Goal: Task Accomplishment & Management: Complete application form

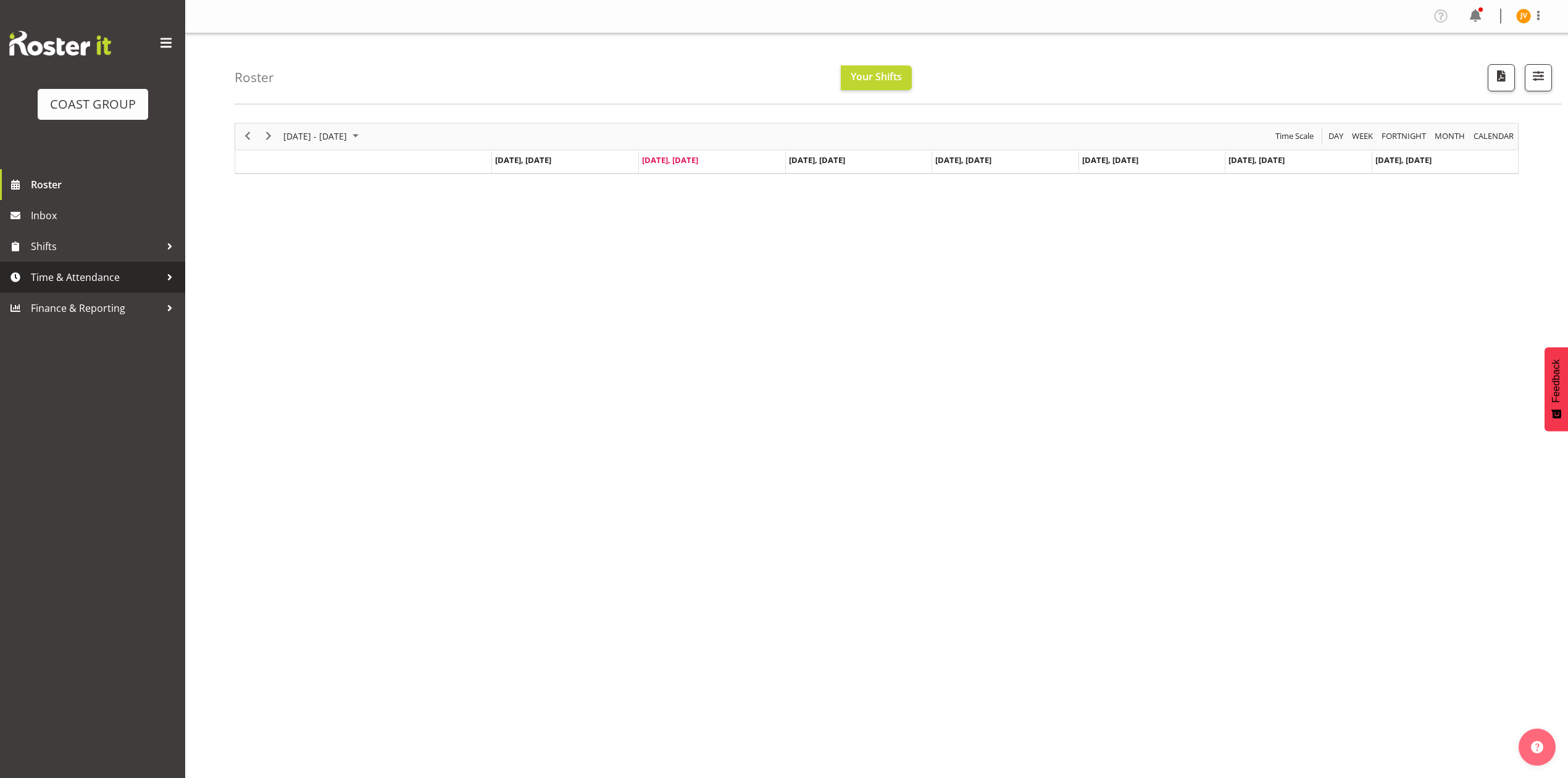
click at [54, 267] on link "Time & Attendance" at bounding box center [92, 277] width 185 height 31
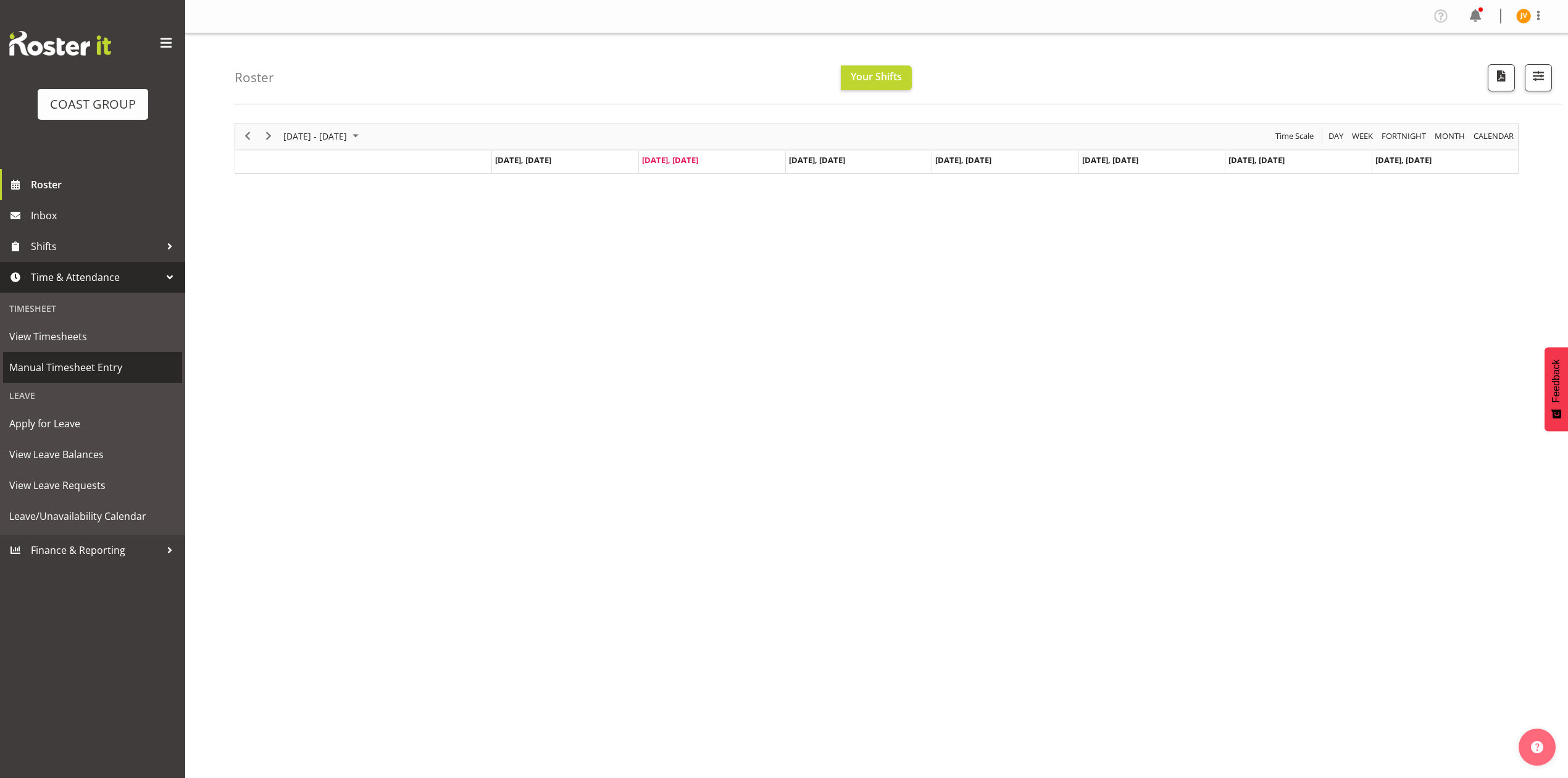
click at [41, 360] on span "Manual Timesheet Entry" at bounding box center [92, 367] width 167 height 19
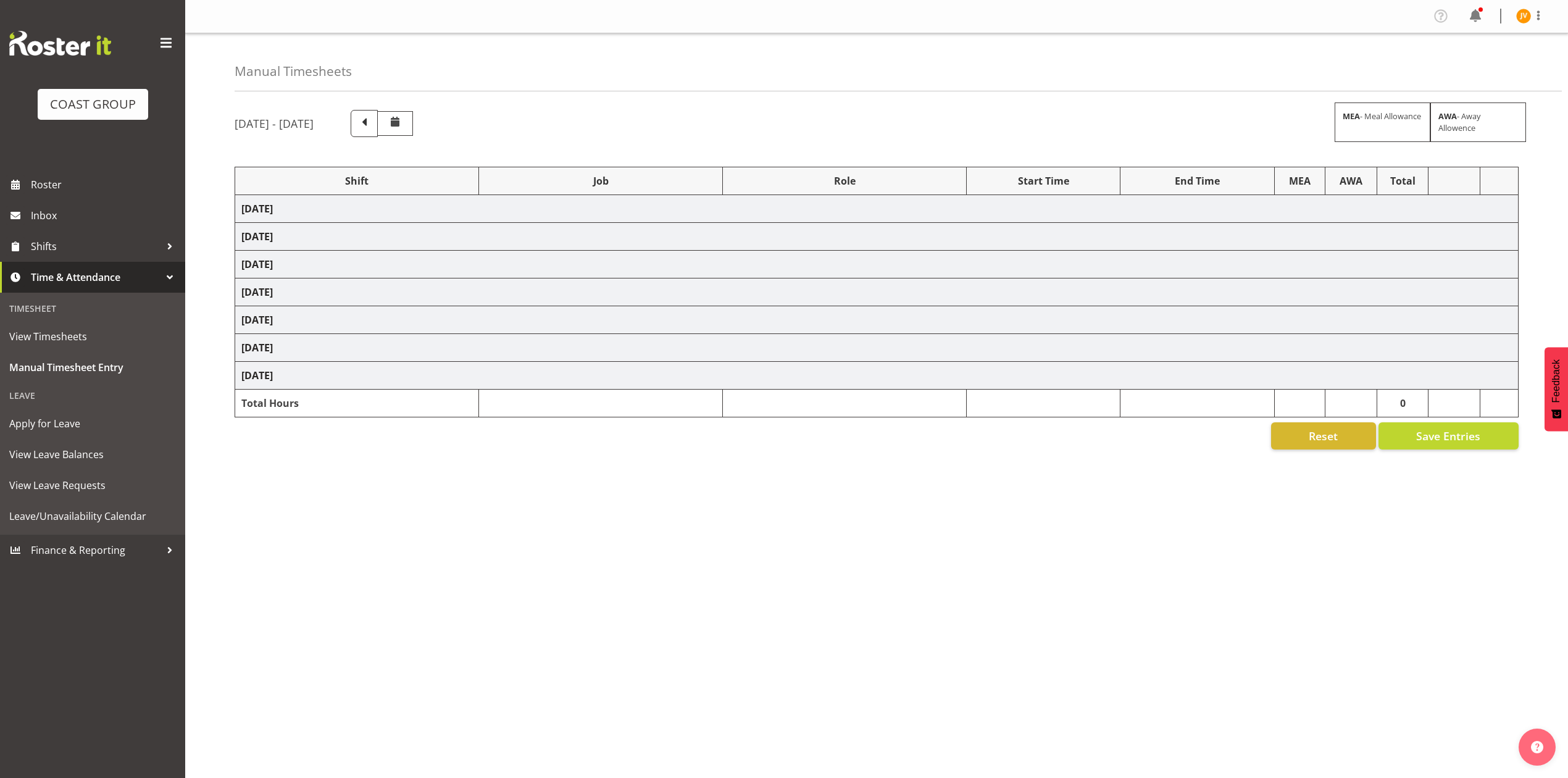
select select "1881"
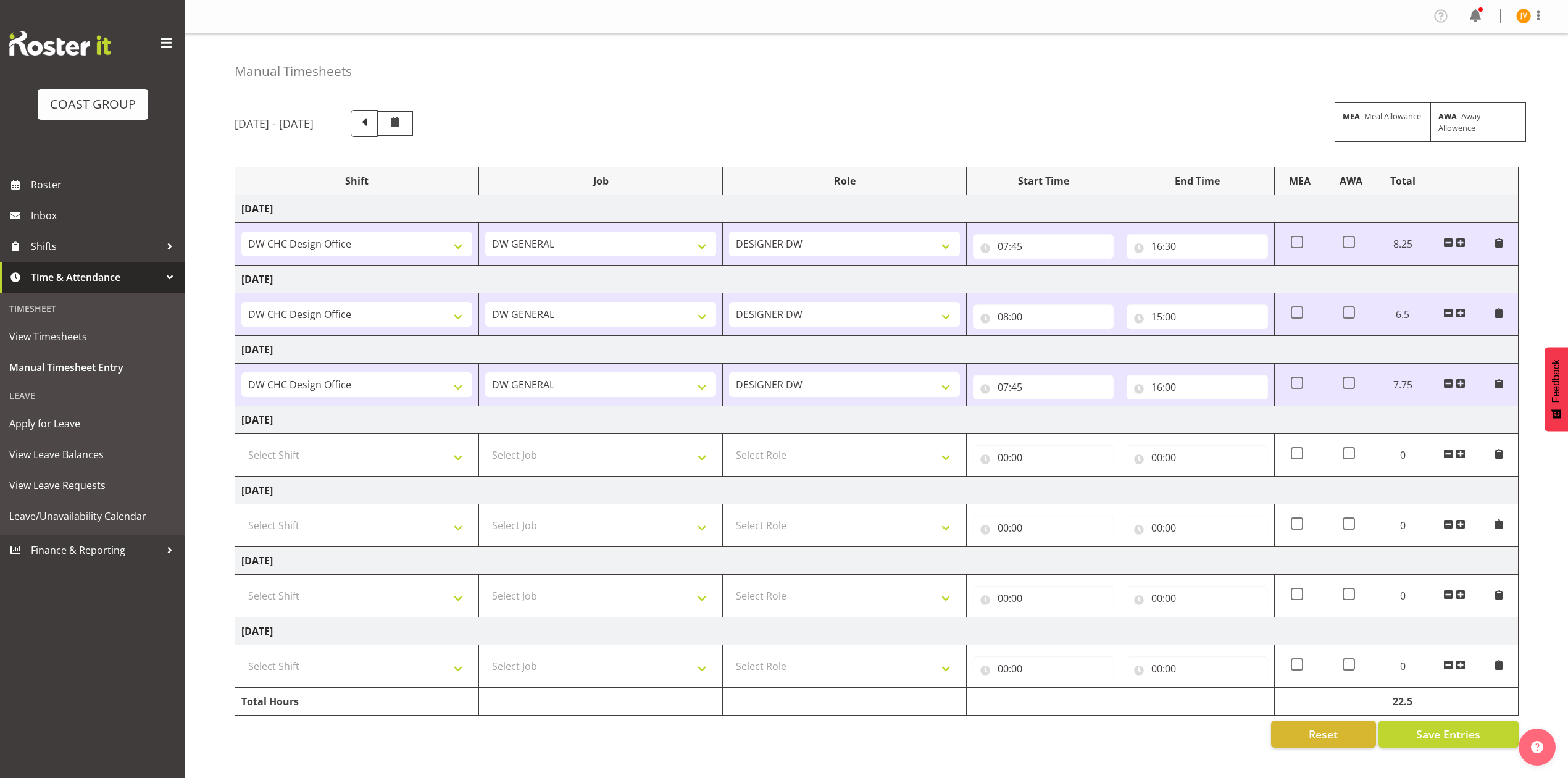
click at [300, 584] on td "Select Shift DW CHC Design Office DW CHC General Work Aug DW CHC General Work D…" at bounding box center [356, 596] width 244 height 42
click at [300, 599] on select "Select Shift DW CHC Design Office DW CHC General Work Aug DW CHC General Work D…" at bounding box center [356, 596] width 231 height 25
select select "1512"
click at [241, 587] on select "Select Shift DW CHC Design Office DW CHC General Work Aug DW CHC General Work D…" at bounding box center [356, 596] width 231 height 25
click at [537, 595] on select "Select Job 1 Carlton Events 1 Carlton Hamilton 1 Carlton Wellington 1 EHS WAREH…" at bounding box center [601, 596] width 231 height 25
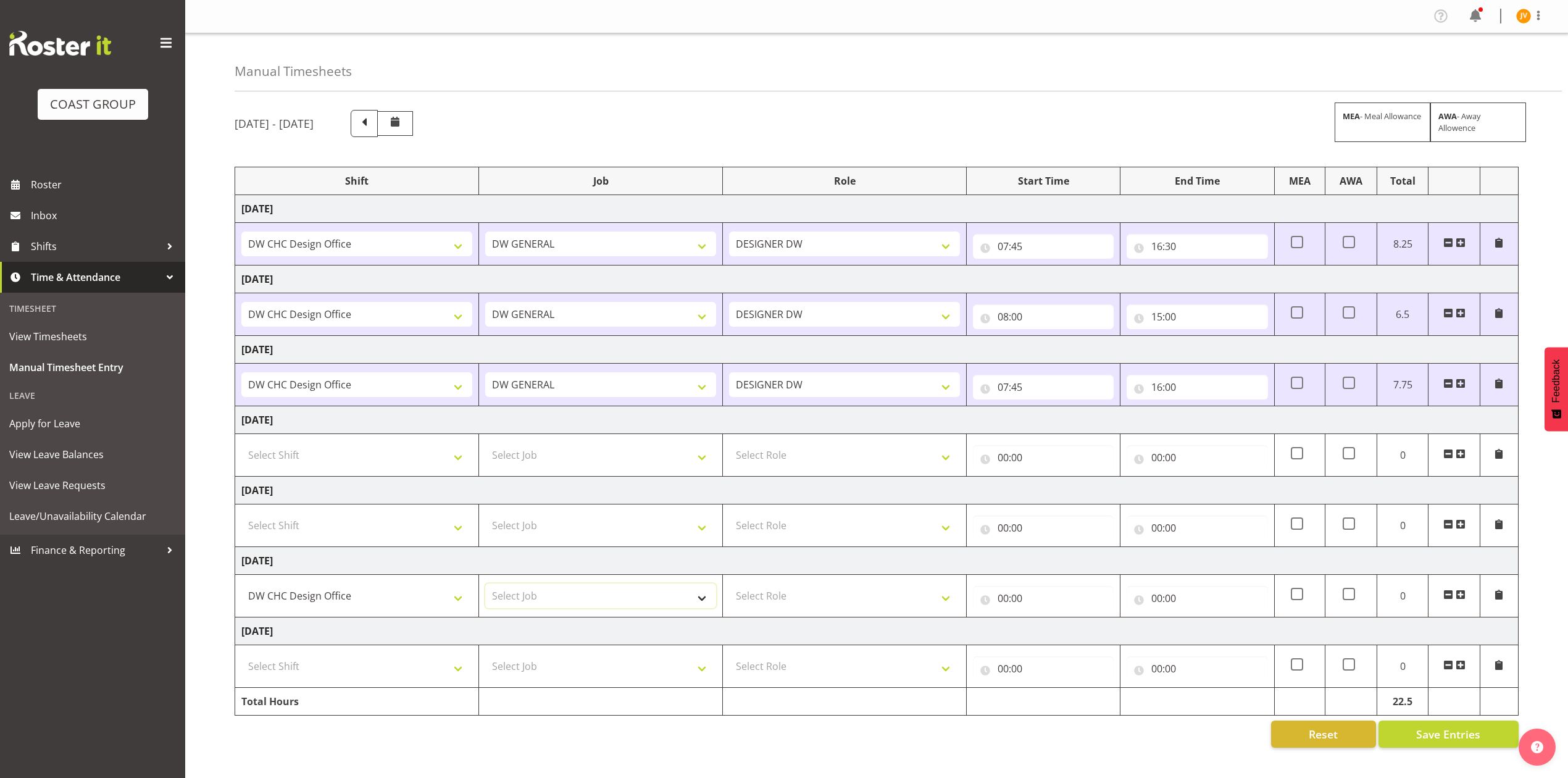
select select "1881"
click at [486, 587] on select "Select Job 1 Carlton Events 1 Carlton Hamilton 1 Carlton Wellington 1 EHS WAREH…" at bounding box center [601, 596] width 231 height 25
click at [788, 602] on select "Select Role DESIGNER DW" at bounding box center [844, 596] width 231 height 25
select select "221"
click at [729, 587] on select "Select Role DESIGNER DW" at bounding box center [844, 596] width 231 height 25
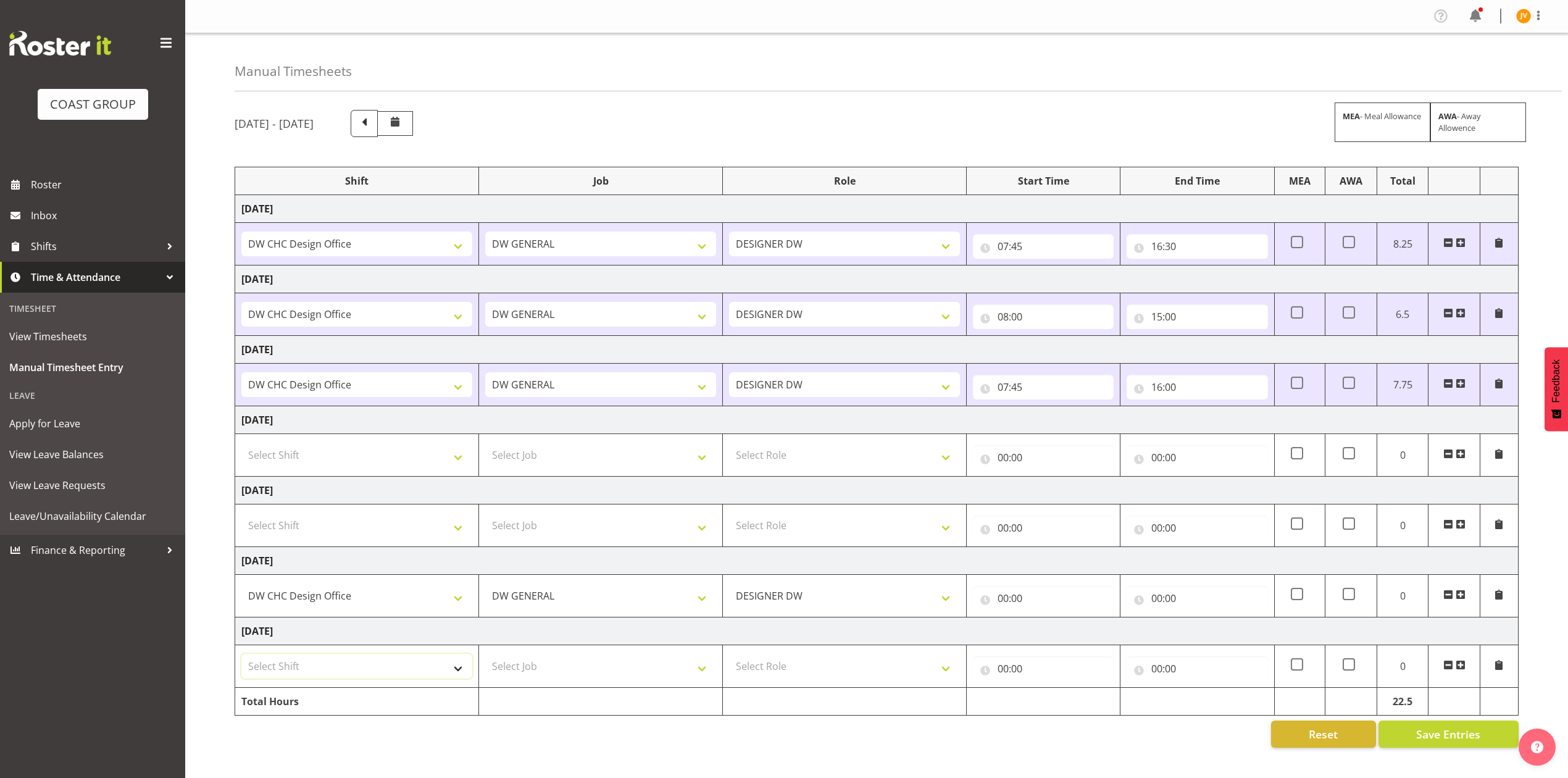
click at [338, 663] on select "Select Shift DW CHC Design Office DW CHC General Work Aug DW CHC General Work D…" at bounding box center [356, 667] width 231 height 25
select select "1512"
click at [241, 657] on select "Select Shift DW CHC Design Office DW CHC General Work Aug DW CHC General Work D…" at bounding box center [356, 667] width 231 height 25
click at [518, 678] on select "Select Job 1 Carlton Events 1 Carlton Hamilton 1 Carlton Wellington 1 EHS WAREH…" at bounding box center [601, 667] width 231 height 25
select select "1881"
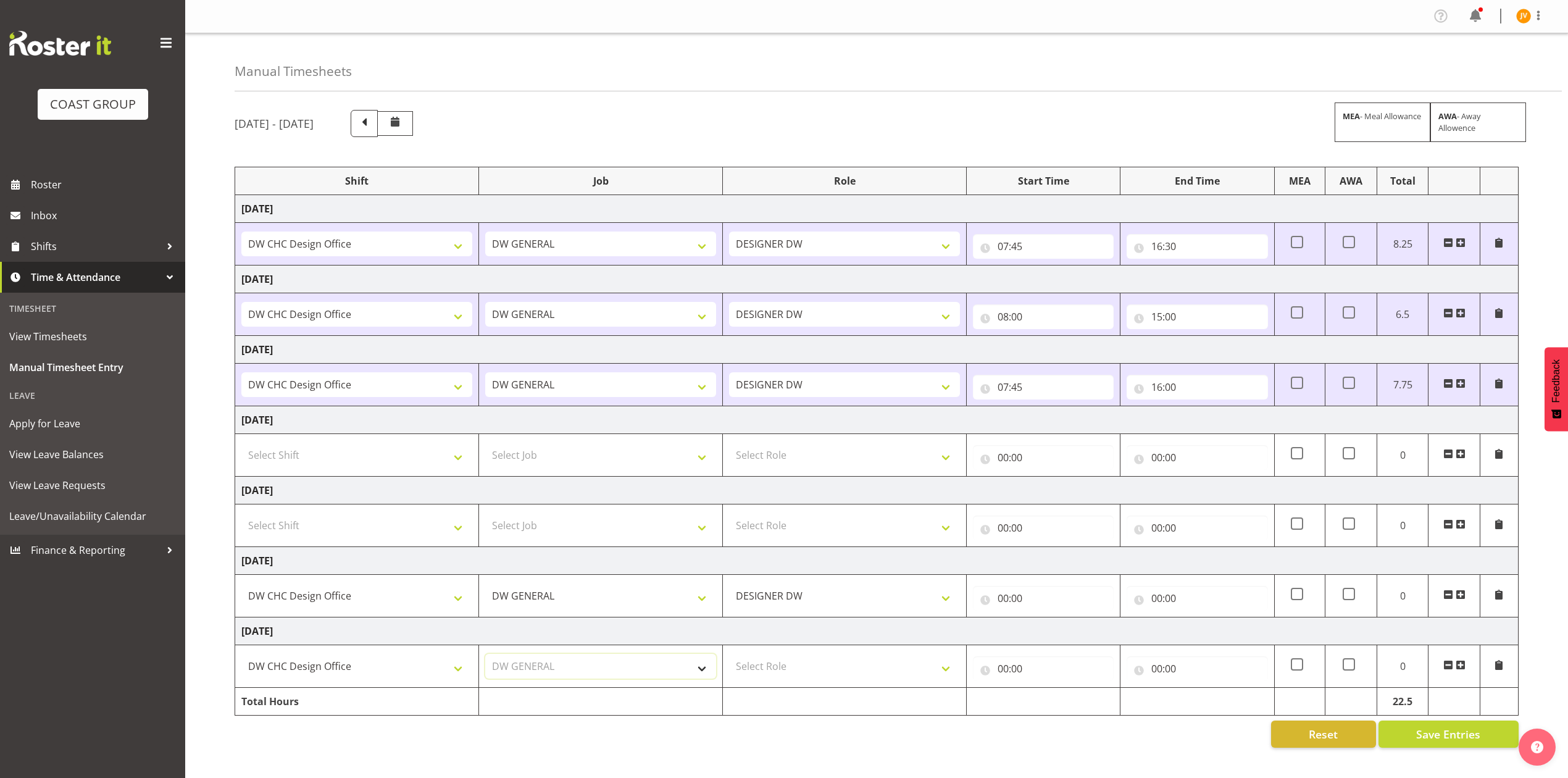
click at [486, 657] on select "Select Job 1 Carlton Events 1 Carlton Hamilton 1 Carlton Wellington 1 EHS WAREH…" at bounding box center [601, 667] width 231 height 25
click at [761, 657] on select "Select Role DESIGNER DW" at bounding box center [844, 667] width 231 height 25
select select "221"
click at [729, 657] on select "Select Role DESIGNER DW" at bounding box center [844, 667] width 231 height 25
drag, startPoint x: 996, startPoint y: 602, endPoint x: 1003, endPoint y: 608, distance: 9.2
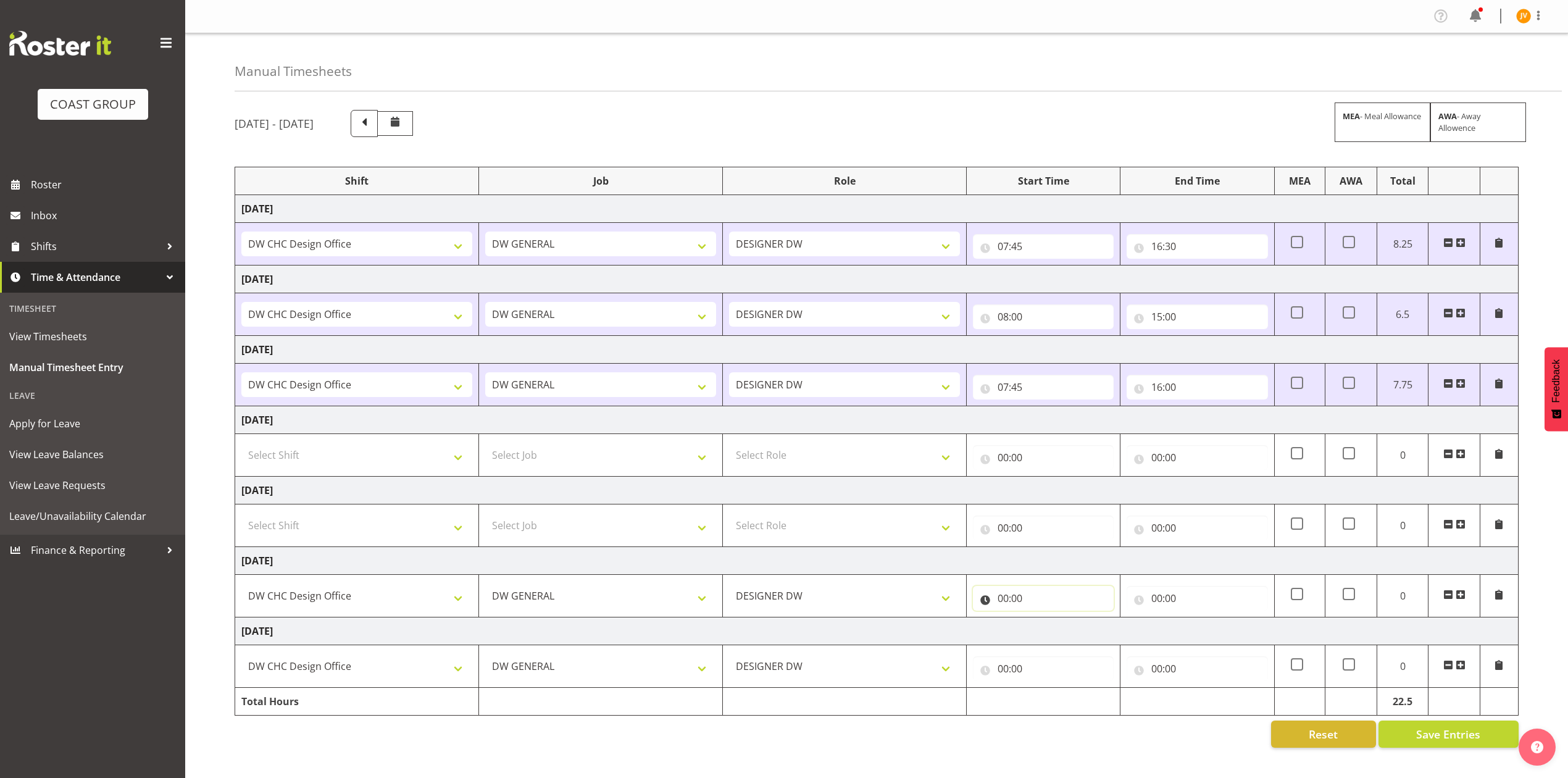
click at [996, 602] on input "00:00" at bounding box center [1043, 599] width 141 height 25
click at [1063, 635] on select "00 01 02 03 04 05 06 07 08 09 10 11 12 13 14 15 16 17 18 19 20 21 22 23" at bounding box center [1057, 631] width 27 height 25
select select "8"
click at [1043, 621] on select "00 01 02 03 04 05 06 07 08 09 10 11 12 13 14 15 16 17 18 19 20 21 22 23" at bounding box center [1057, 631] width 27 height 25
type input "08:00"
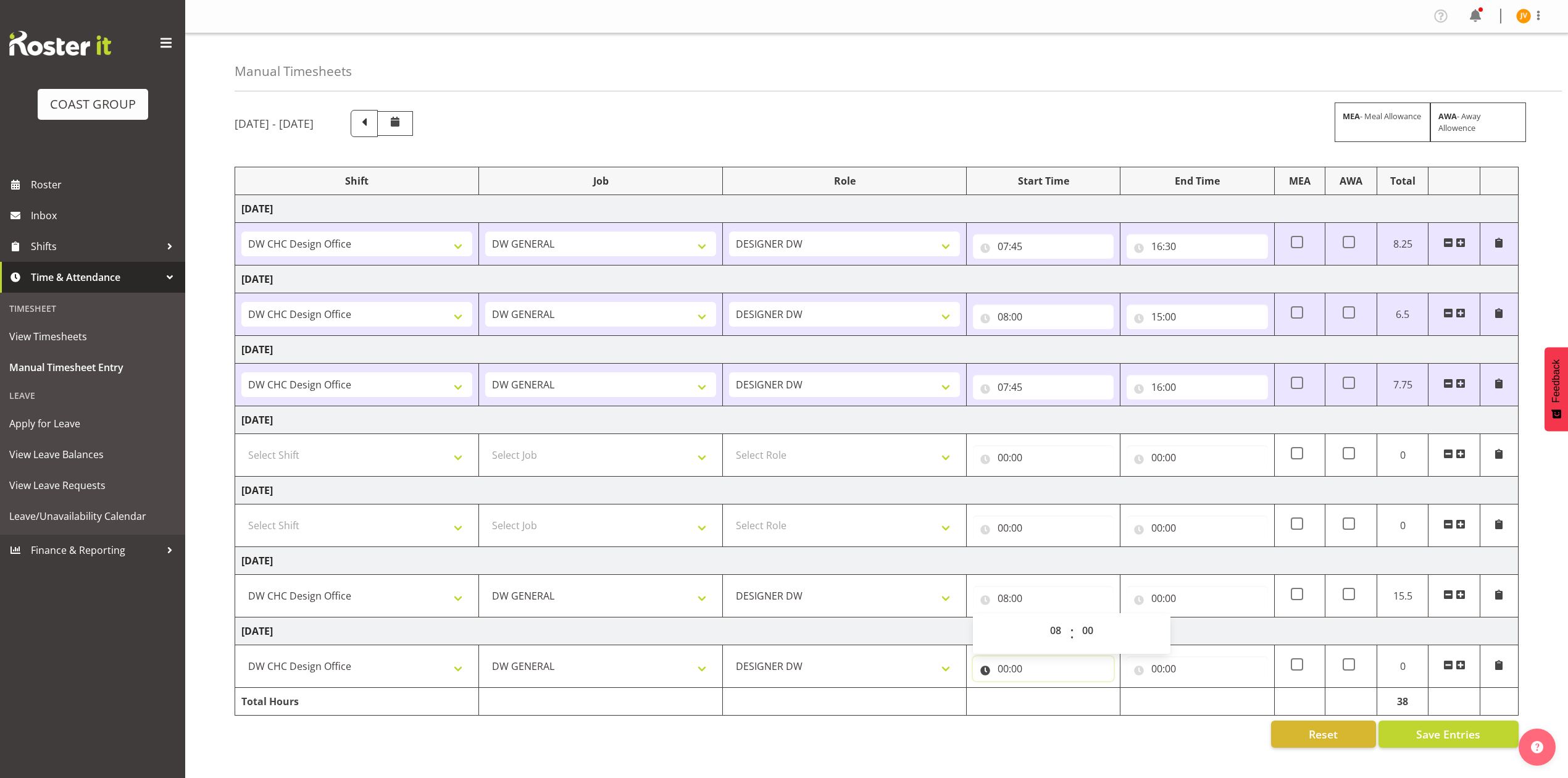
click at [1003, 672] on input "00:00" at bounding box center [1043, 669] width 141 height 25
click at [1054, 699] on select "00 01 02 03 04 05 06 07 08 09 10 11 12 13 14 15 16 17 18 19 20 21 22 23" at bounding box center [1057, 701] width 27 height 25
select select "8"
click at [1043, 693] on select "00 01 02 03 04 05 06 07 08 09 10 11 12 13 14 15 16 17 18 19 20 21 22 23" at bounding box center [1057, 701] width 27 height 25
type input "08:00"
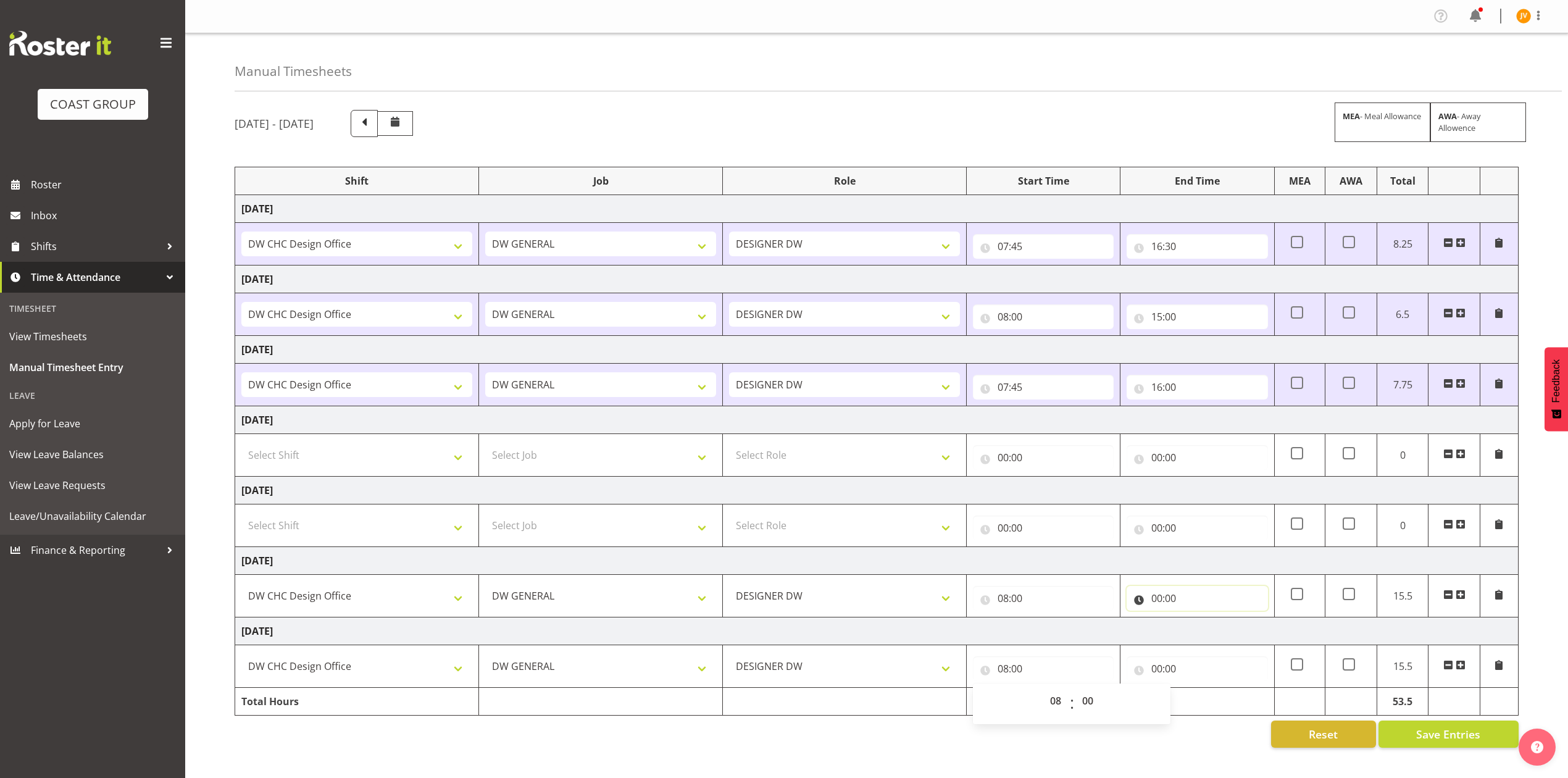
click at [1151, 606] on input "00:00" at bounding box center [1197, 599] width 141 height 25
click at [1209, 639] on select "00 01 02 03 04 05 06 07 08 09 10 11 12 13 14 15 16 17 18 19 20 21 22 23" at bounding box center [1210, 631] width 27 height 25
select select "16"
click at [1197, 621] on select "00 01 02 03 04 05 06 07 08 09 10 11 12 13 14 15 16 17 18 19 20 21 22 23" at bounding box center [1210, 631] width 27 height 25
type input "16:00"
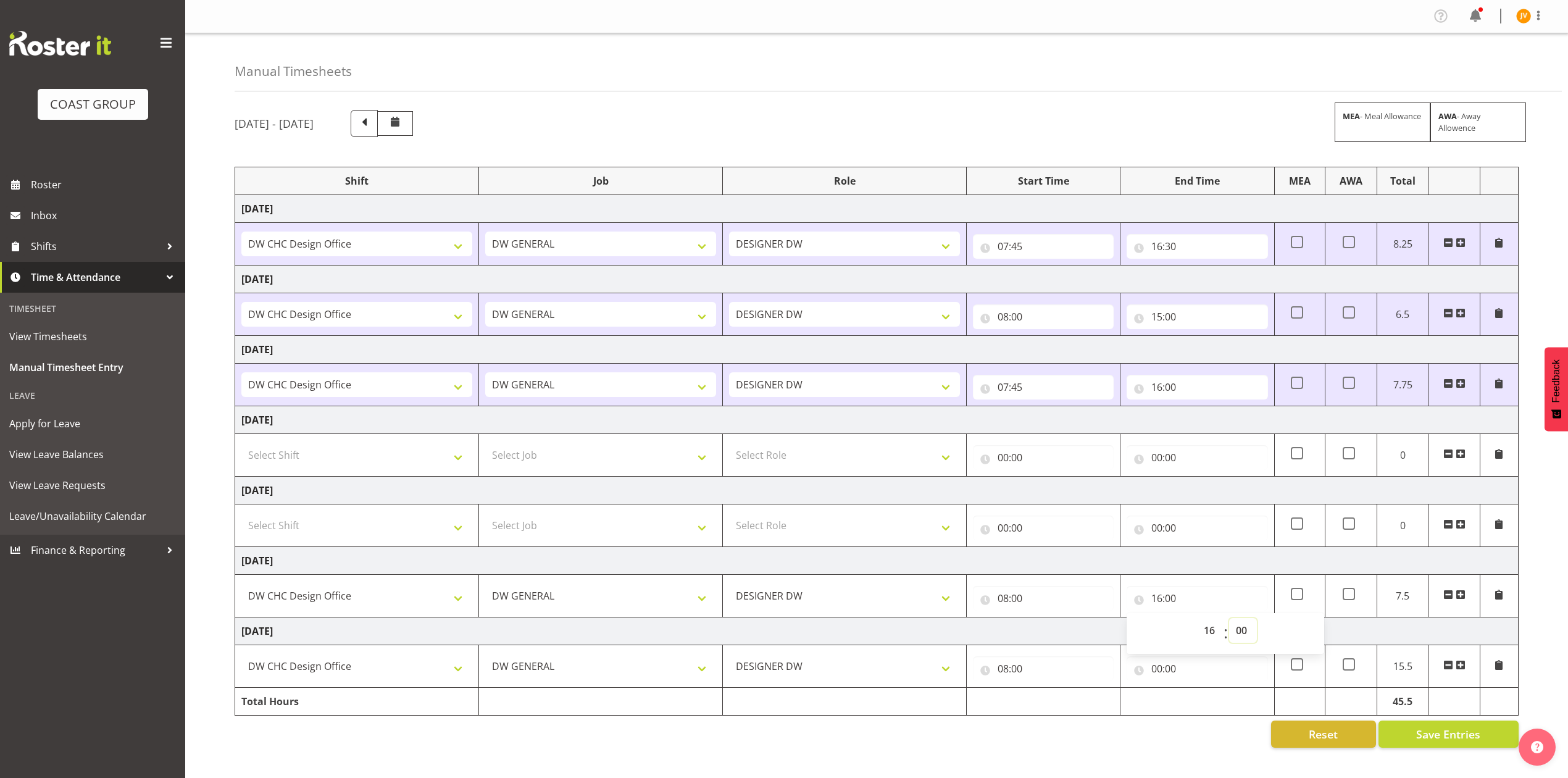
click at [1245, 630] on select "00 01 02 03 04 05 06 07 08 09 10 11 12 13 14 15 16 17 18 19 20 21 22 23 24 25 2…" at bounding box center [1242, 631] width 27 height 25
select select "30"
click at [1229, 621] on select "00 01 02 03 04 05 06 07 08 09 10 11 12 13 14 15 16 17 18 19 20 21 22 23 24 25 2…" at bounding box center [1242, 631] width 27 height 25
type input "16:30"
click at [1158, 672] on input "00:00" at bounding box center [1197, 669] width 141 height 25
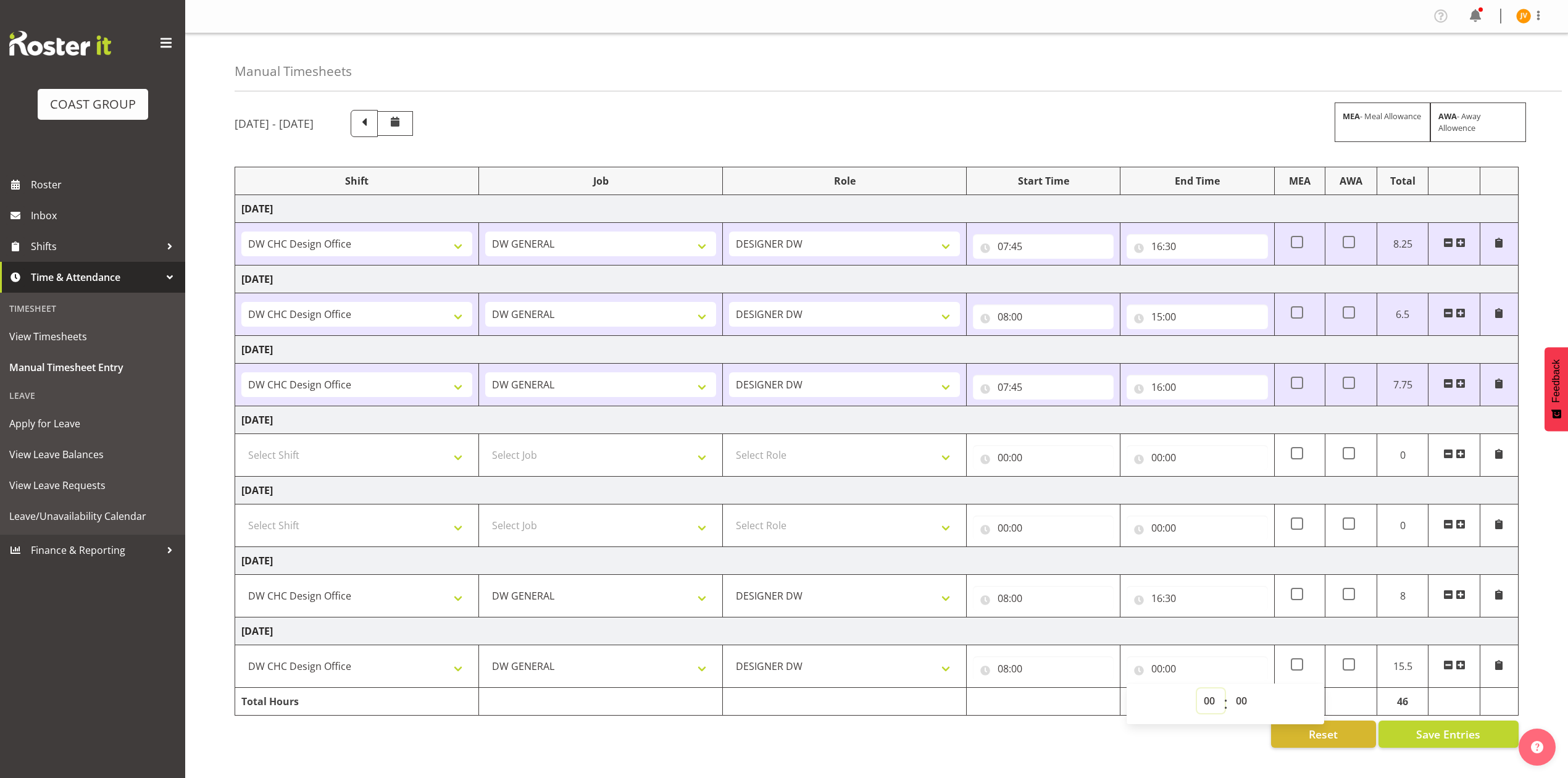
click at [1206, 707] on select "00 01 02 03 04 05 06 07 08 09 10 11 12 13 14 15 16 17 18 19 20 21 22 23" at bounding box center [1210, 701] width 27 height 25
select select "16"
click at [1197, 693] on select "00 01 02 03 04 05 06 07 08 09 10 11 12 13 14 15 16 17 18 19 20 21 22 23" at bounding box center [1210, 701] width 27 height 25
type input "16:00"
click at [1240, 702] on select "00 01 02 03 04 05 06 07 08 09 10 11 12 13 14 15 16 17 18 19 20 21 22 23 24 25 2…" at bounding box center [1242, 701] width 27 height 25
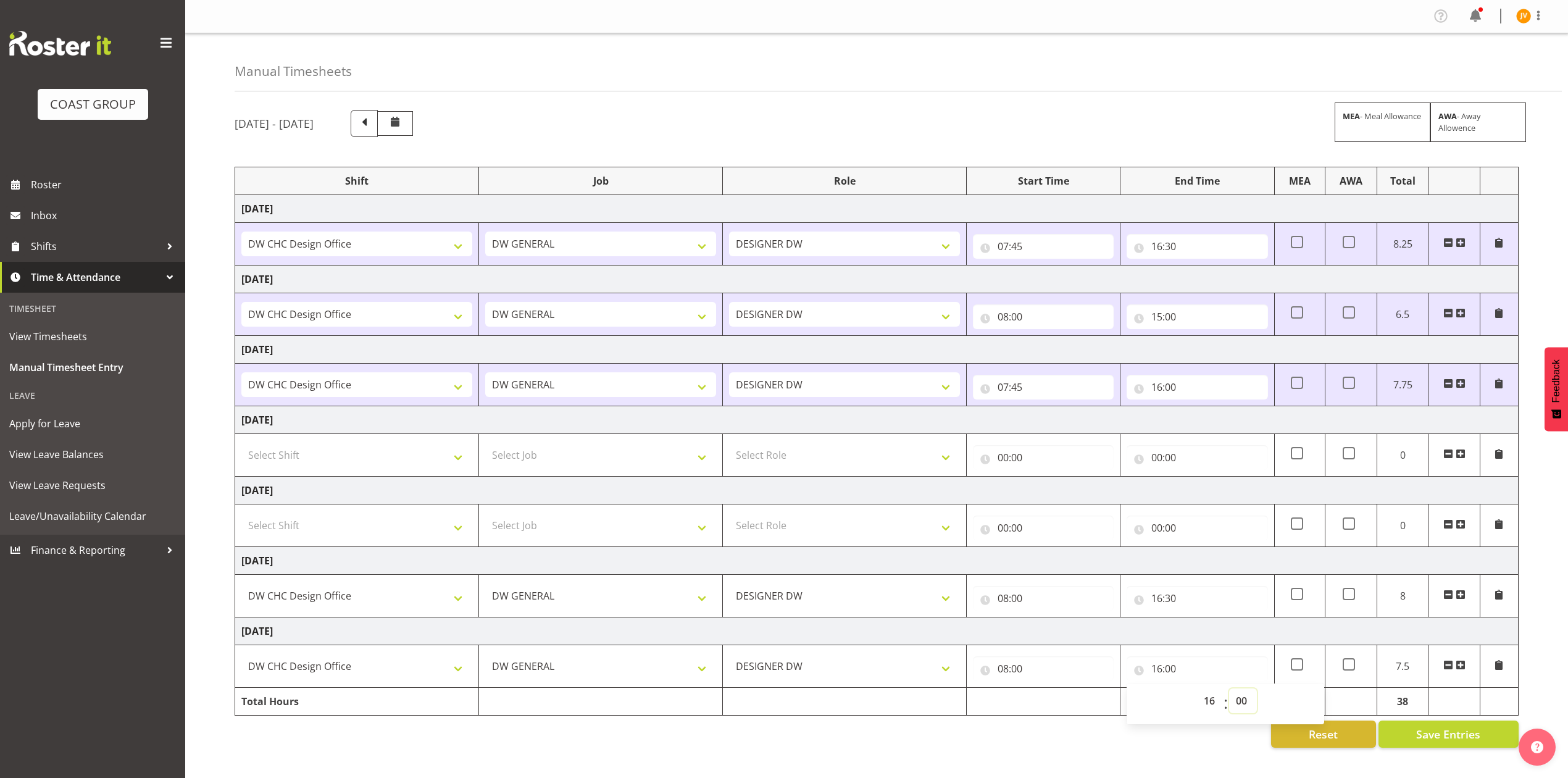
select select "30"
click at [1229, 693] on select "00 01 02 03 04 05 06 07 08 09 10 11 12 13 14 15 16 17 18 19 20 21 22 23 24 25 2…" at bounding box center [1242, 701] width 27 height 25
type input "16:30"
click at [1173, 748] on div "Reset Save Entries" at bounding box center [876, 734] width 1284 height 27
click at [1421, 739] on span "Save Entries" at bounding box center [1448, 734] width 64 height 16
